Goal: Task Accomplishment & Management: Manage account settings

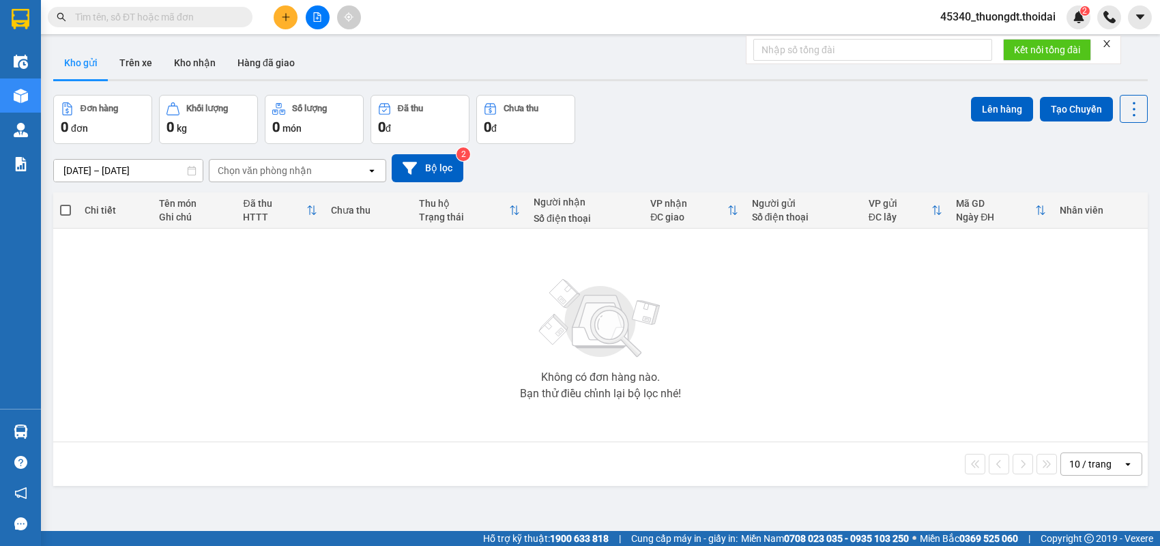
click at [1010, 16] on span "45340_thuongdt.thoidai" at bounding box center [997, 16] width 137 height 17
click at [989, 43] on span "Đăng xuất" at bounding box center [1003, 42] width 111 height 15
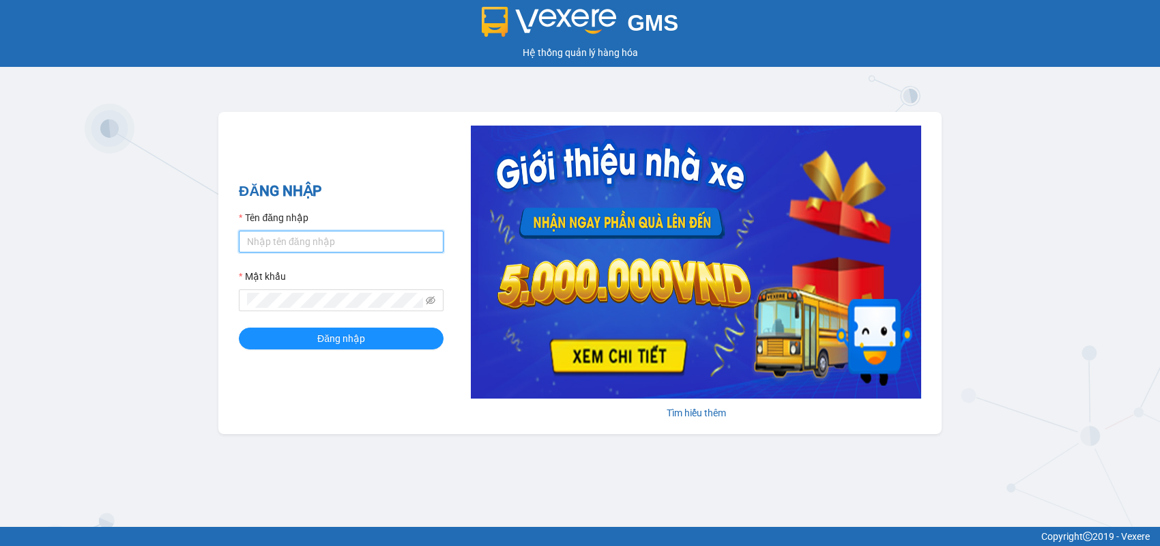
type input "thuongdt.thoidai"
drag, startPoint x: 379, startPoint y: 235, endPoint x: 98, endPoint y: 266, distance: 283.4
click at [98, 266] on div "GMS Hệ thống [PERSON_NAME] hàng [PERSON_NAME] NHẬP Tên đăng nhập thuongdt.thoid…" at bounding box center [580, 263] width 1160 height 527
type input "thaiha.thoidai"
click at [199, 332] on div "GMS Hệ thống [PERSON_NAME] hàng [PERSON_NAME] NHẬP Tên đăng nhập thaiha.thoidai…" at bounding box center [580, 263] width 1160 height 527
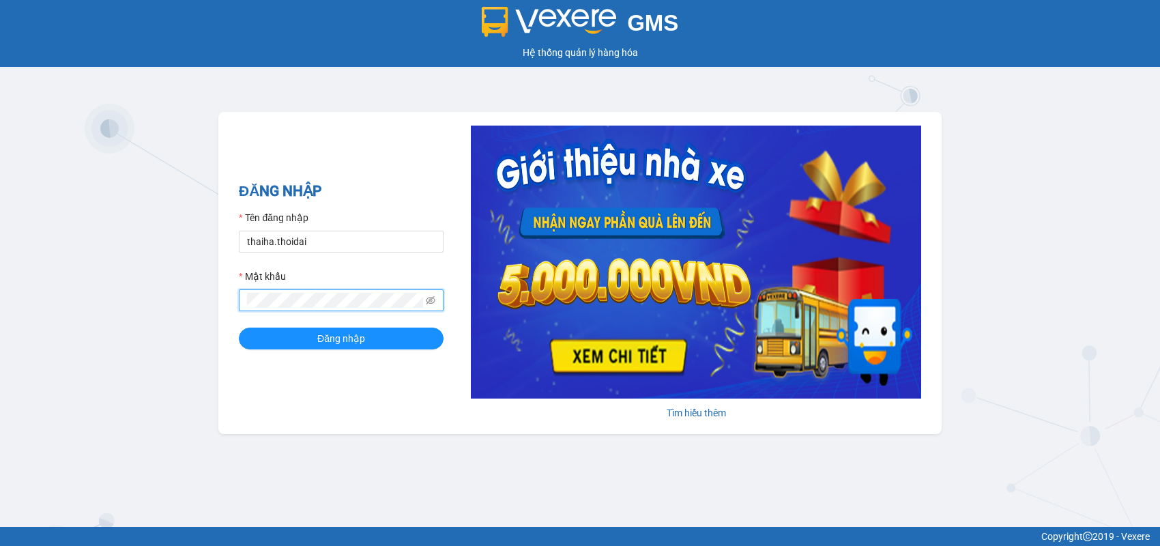
click at [239, 327] on button "Đăng nhập" at bounding box center [341, 338] width 205 height 22
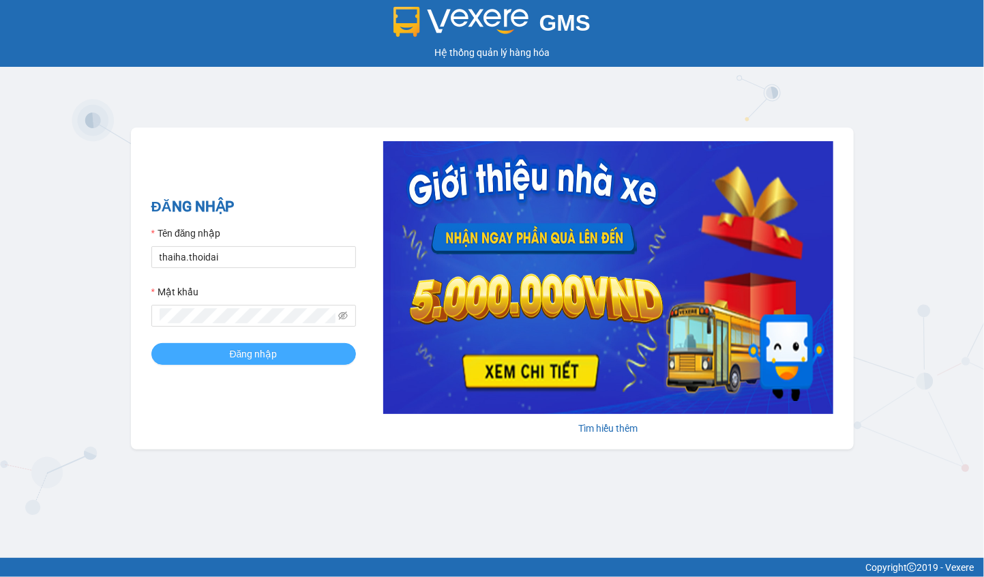
click at [235, 352] on span "Đăng nhập" at bounding box center [254, 354] width 48 height 15
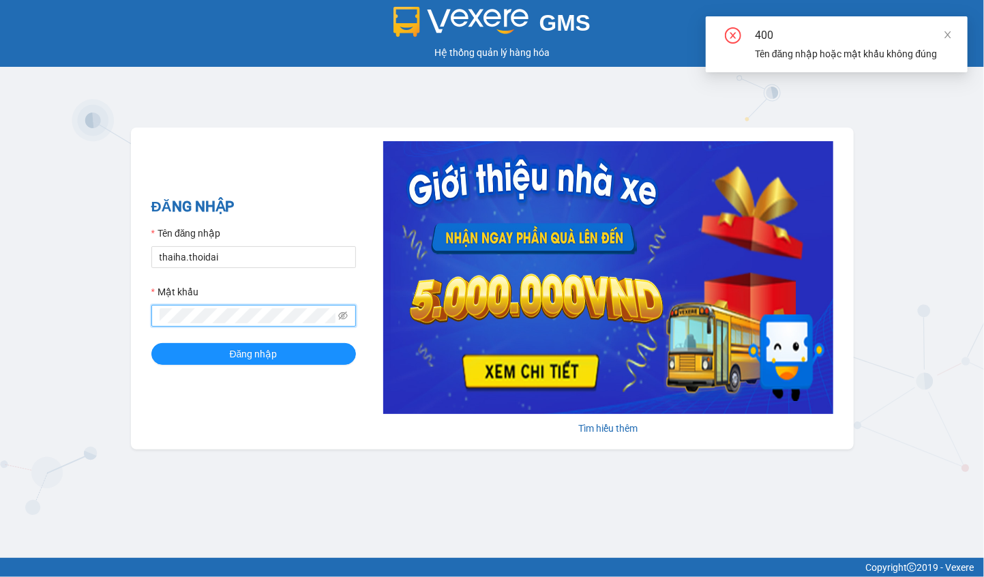
click at [110, 340] on div "GMS Hệ thống [PERSON_NAME] hàng [PERSON_NAME] NHẬP Tên đăng nhập thaiha.thoidai…" at bounding box center [492, 279] width 984 height 558
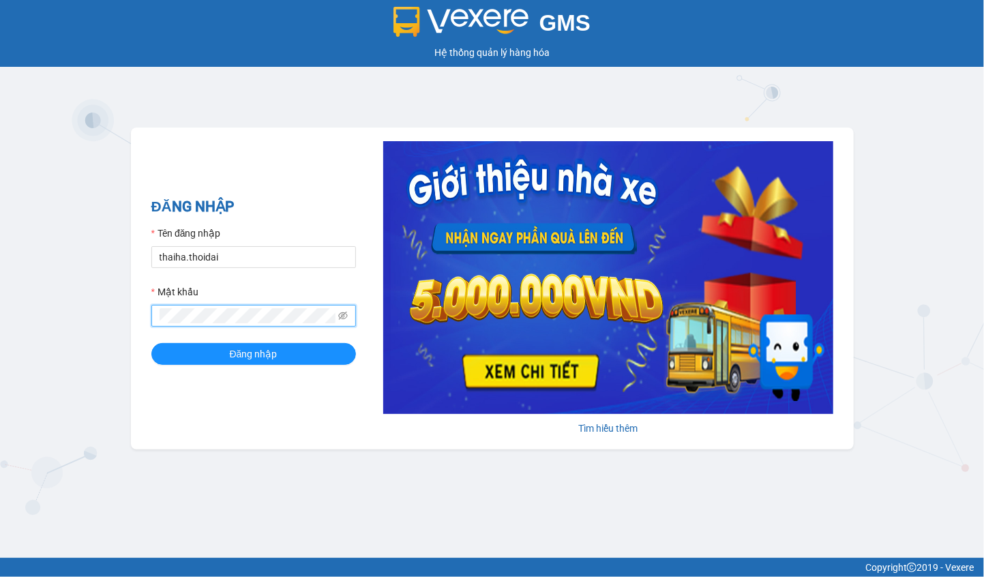
click at [151, 343] on button "Đăng nhập" at bounding box center [253, 354] width 205 height 22
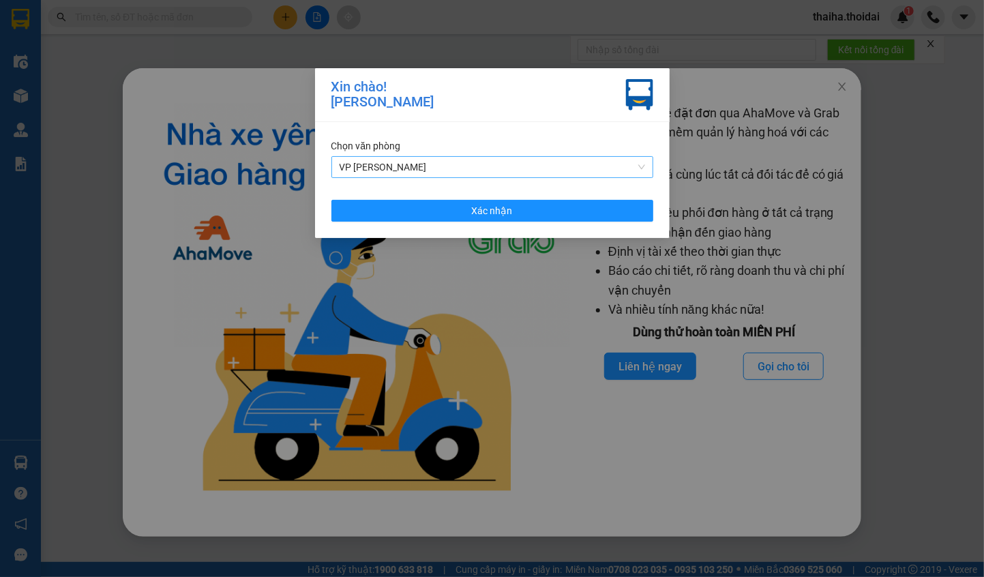
click at [491, 169] on span "VP [PERSON_NAME]" at bounding box center [493, 167] width 306 height 20
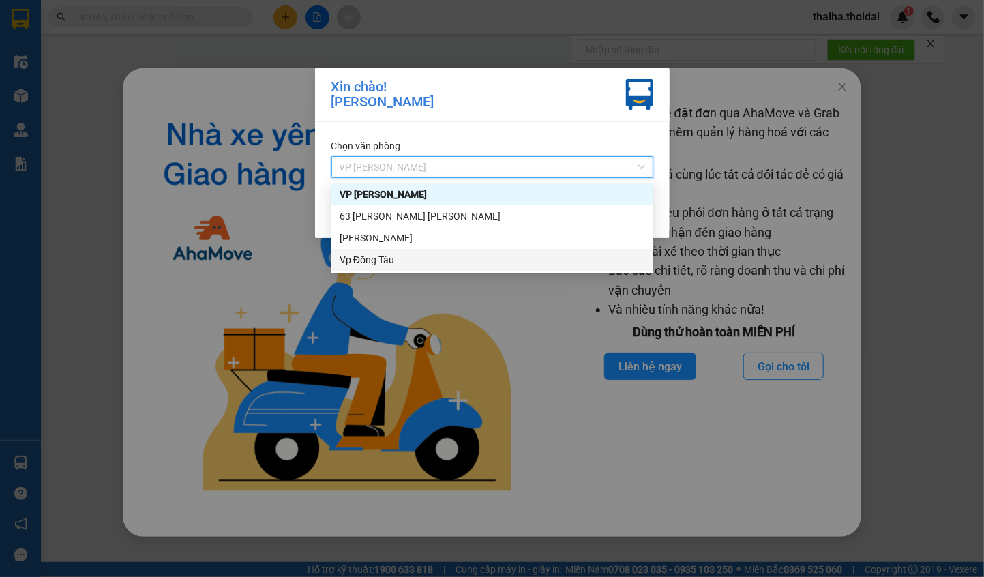
click at [439, 259] on div "Vp Đồng Tàu" at bounding box center [493, 259] width 306 height 15
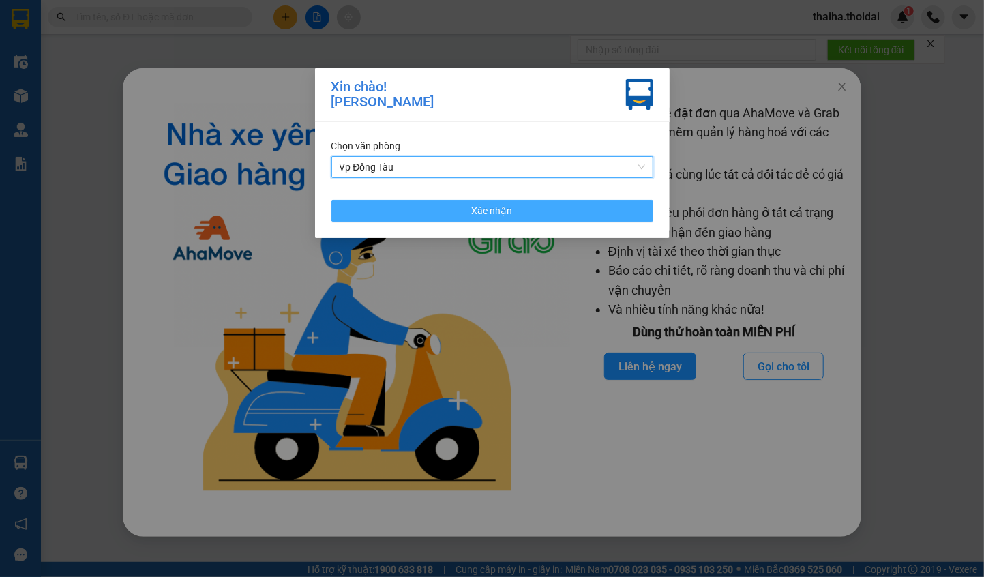
click at [440, 213] on button "Xác nhận" at bounding box center [493, 211] width 322 height 22
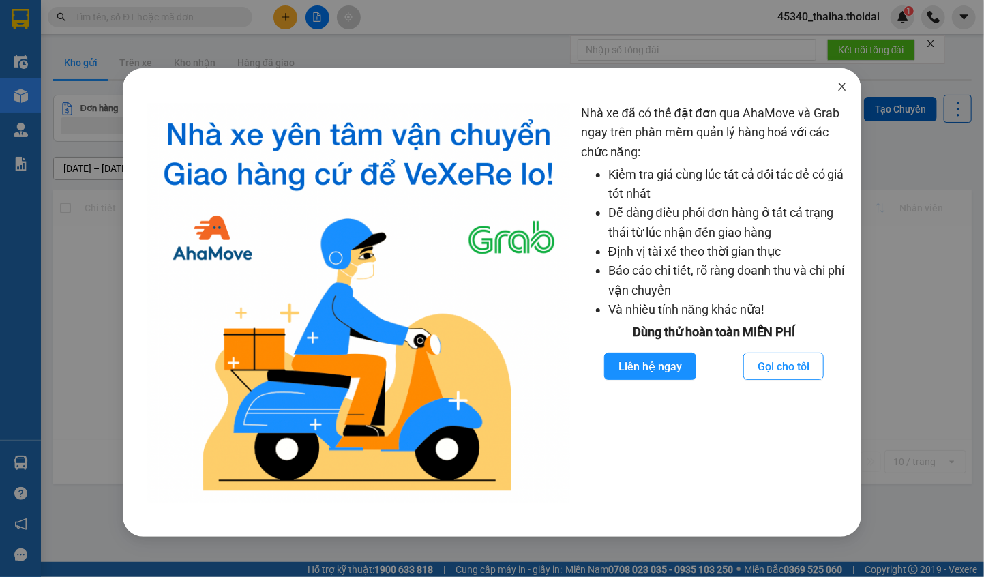
click at [841, 91] on icon "close" at bounding box center [842, 86] width 11 height 11
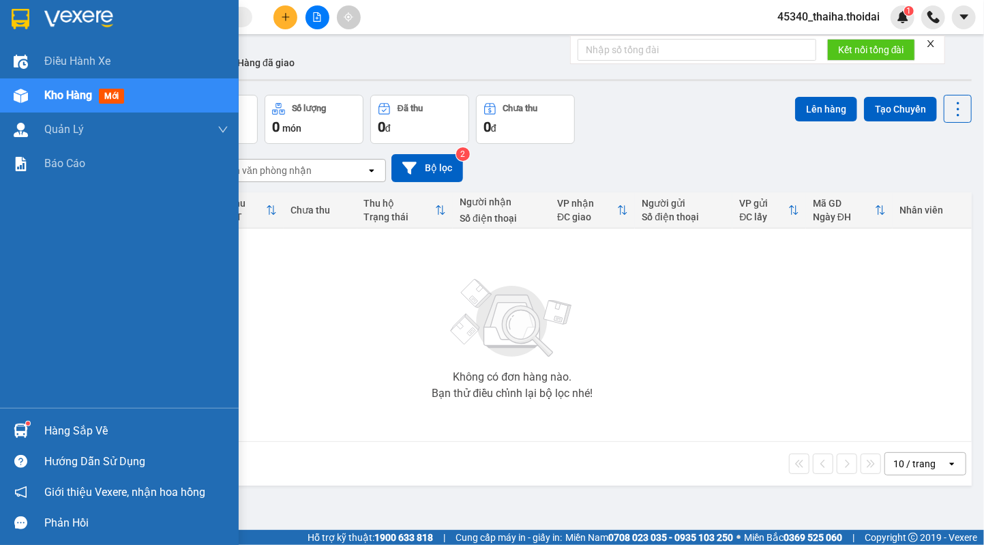
click at [31, 428] on div at bounding box center [21, 431] width 24 height 24
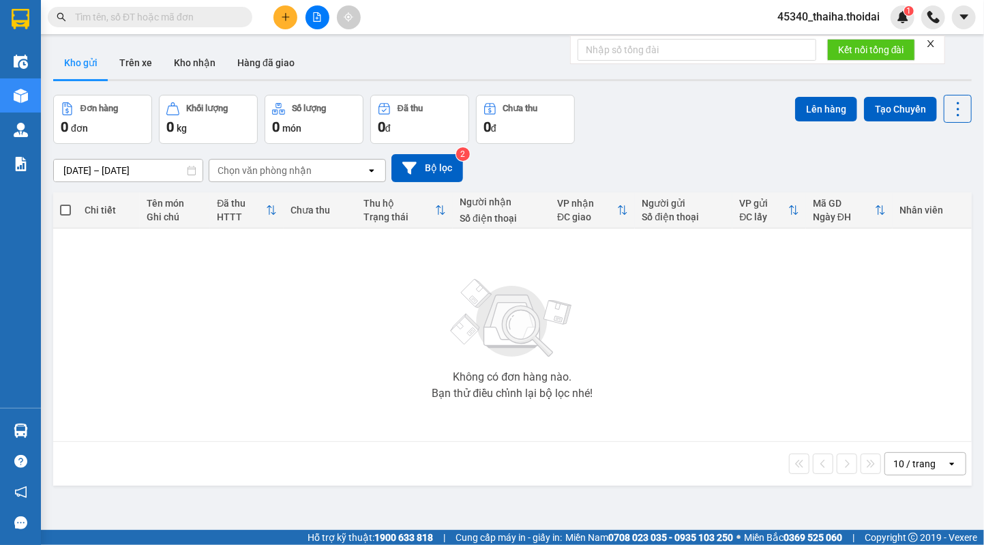
click at [198, 302] on section "Kết quả [PERSON_NAME] ( 0 ) Bộ lọc No Data 45340_thaiha.thoidai 1 Điều [PERSON_…" at bounding box center [492, 272] width 984 height 545
